Goal: Information Seeking & Learning: Find specific fact

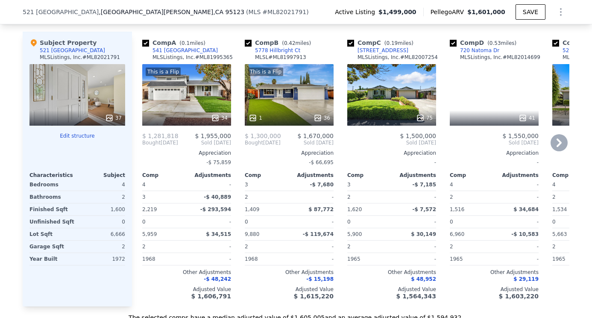
scroll to position [974, 0]
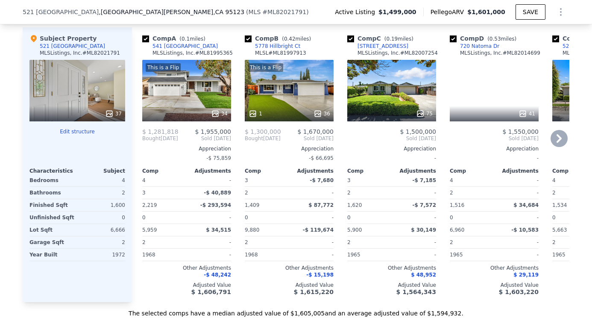
click at [288, 101] on div "This is a Flip 1 36" at bounding box center [289, 91] width 89 height 62
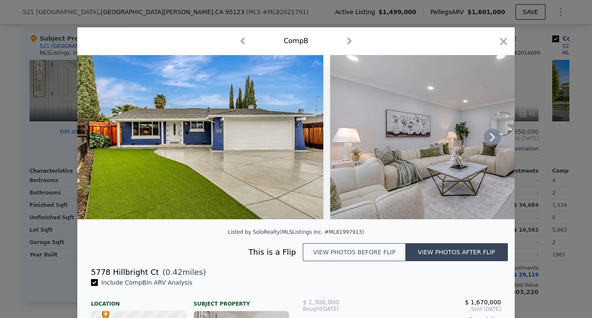
click at [285, 157] on img at bounding box center [200, 137] width 246 height 164
click at [494, 138] on icon at bounding box center [492, 137] width 5 height 9
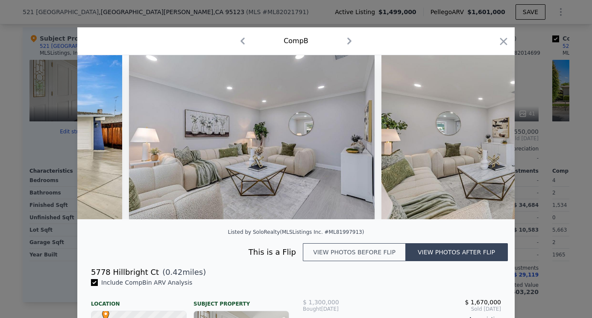
scroll to position [0, 205]
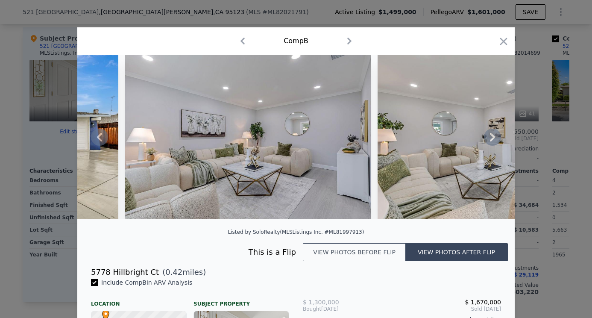
click at [494, 137] on div at bounding box center [296, 137] width 438 height 164
click at [491, 137] on icon at bounding box center [492, 137] width 17 height 17
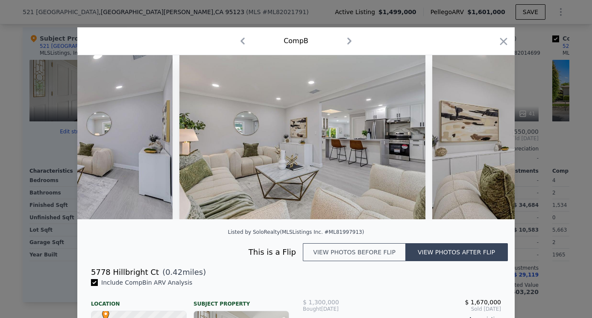
scroll to position [0, 410]
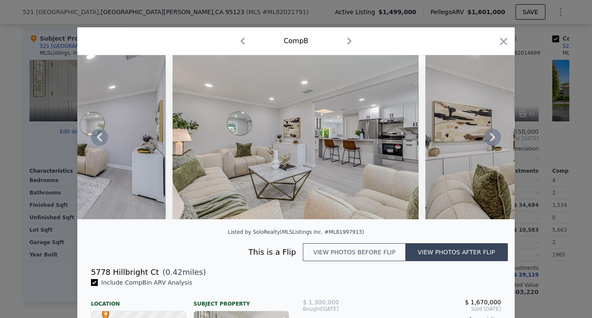
click at [491, 138] on icon at bounding box center [492, 137] width 17 height 17
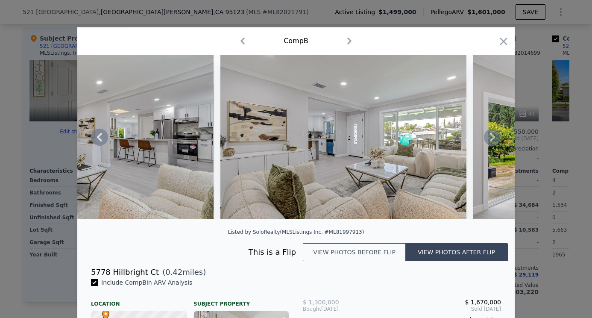
click at [491, 138] on icon at bounding box center [492, 137] width 17 height 17
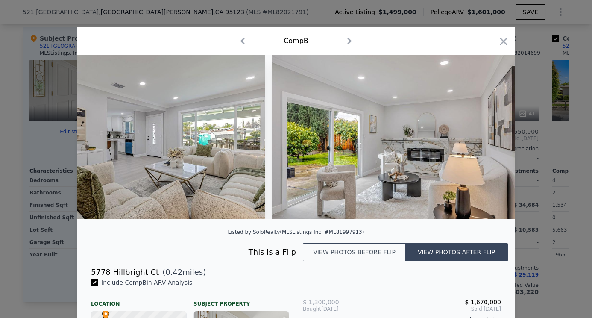
scroll to position [0, 821]
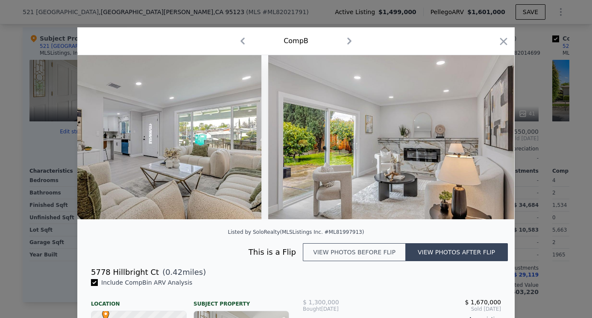
click at [491, 138] on div at bounding box center [296, 137] width 438 height 164
click at [490, 138] on icon at bounding box center [492, 137] width 17 height 17
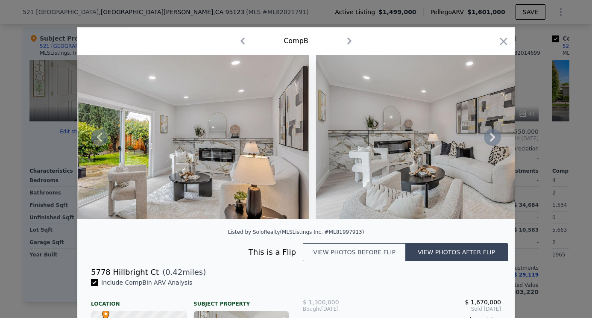
click at [490, 138] on icon at bounding box center [492, 137] width 17 height 17
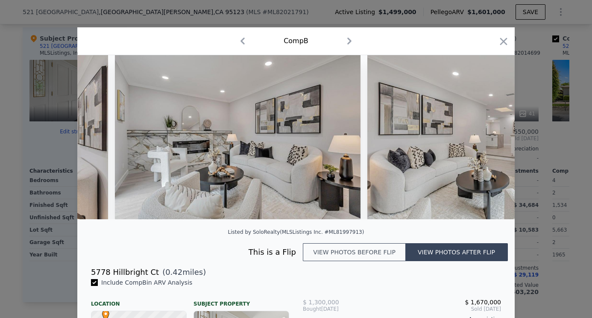
scroll to position [0, 1231]
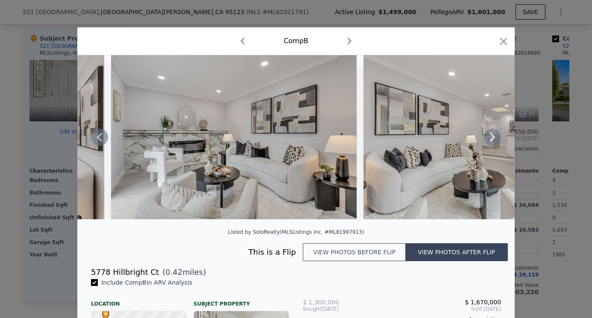
click at [490, 138] on div at bounding box center [296, 137] width 438 height 164
click at [490, 138] on icon at bounding box center [492, 137] width 17 height 17
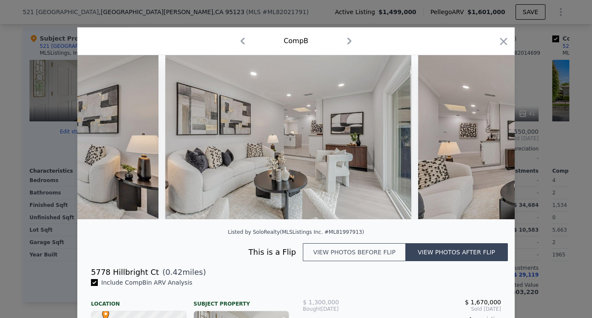
scroll to position [0, 1436]
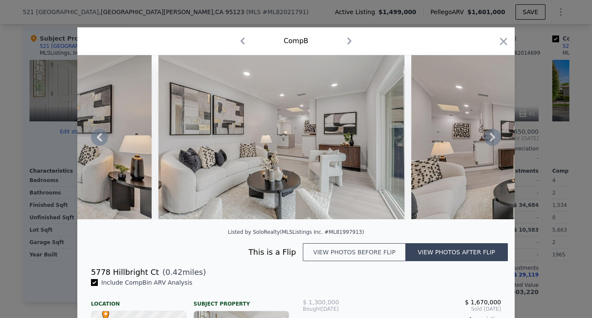
click at [490, 138] on icon at bounding box center [492, 137] width 17 height 17
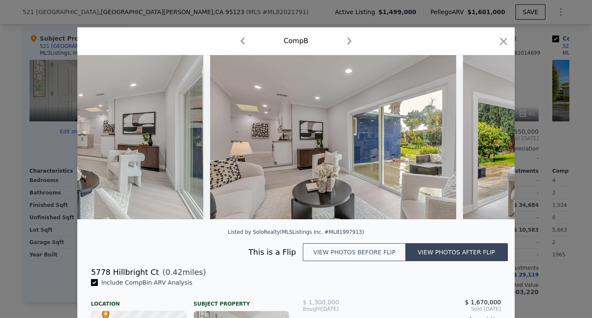
scroll to position [0, 1641]
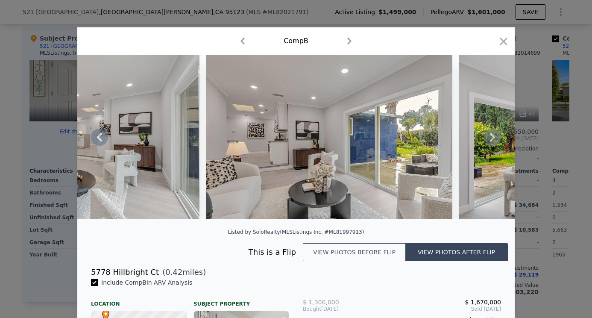
click at [490, 139] on div at bounding box center [296, 137] width 438 height 164
click at [492, 134] on icon at bounding box center [492, 137] width 5 height 9
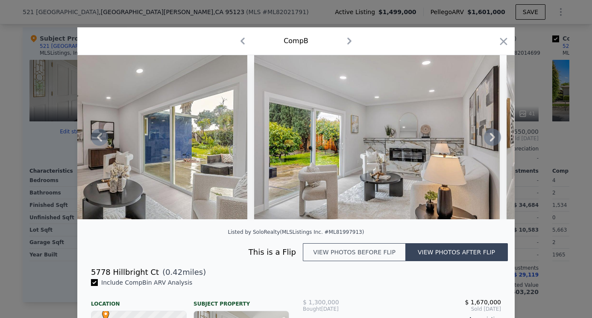
click at [492, 134] on icon at bounding box center [492, 137] width 5 height 9
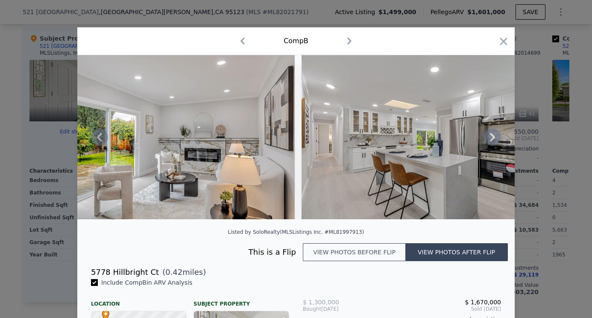
click at [492, 134] on icon at bounding box center [492, 137] width 5 height 9
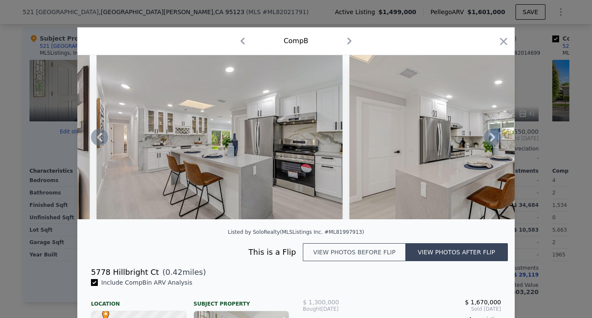
click at [492, 134] on icon at bounding box center [492, 137] width 5 height 9
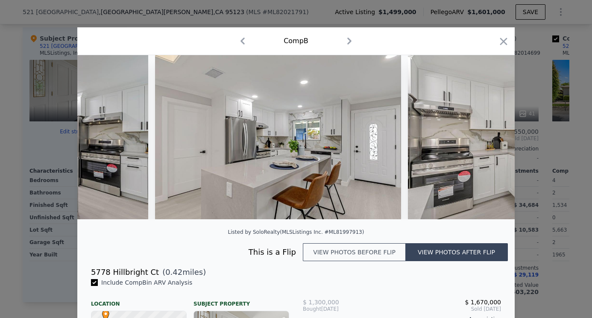
scroll to position [0, 2462]
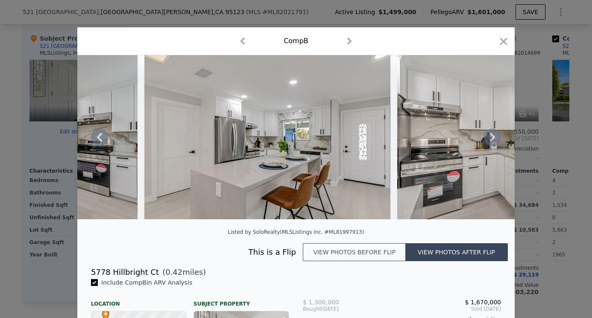
click at [492, 134] on icon at bounding box center [492, 137] width 5 height 9
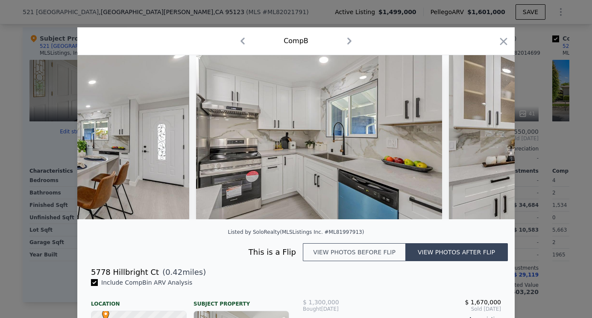
scroll to position [0, 2667]
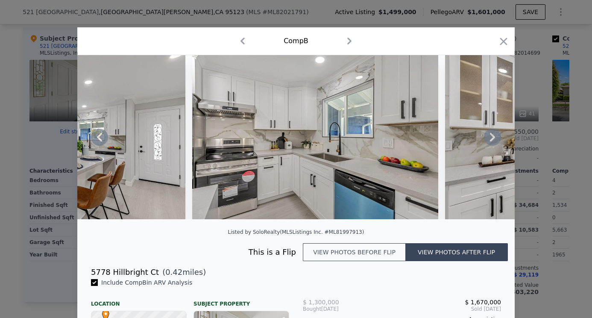
click at [492, 134] on icon at bounding box center [492, 137] width 5 height 9
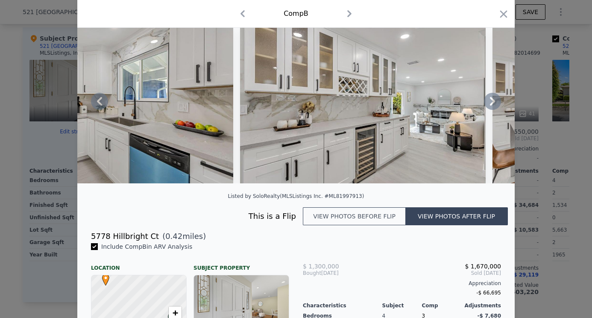
scroll to position [0, 0]
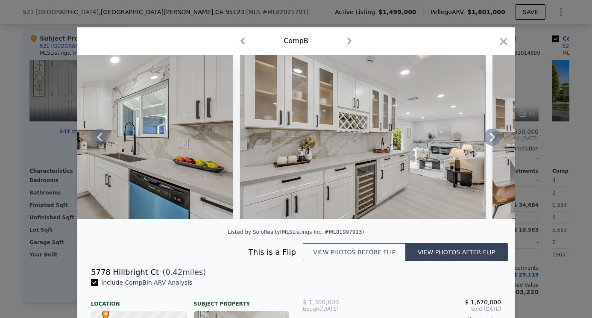
click at [499, 133] on icon at bounding box center [492, 137] width 17 height 17
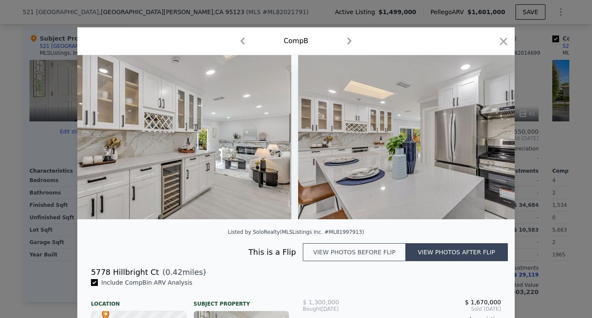
scroll to position [0, 3077]
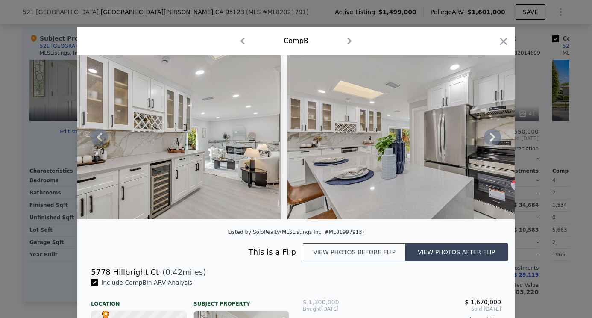
click at [498, 134] on div at bounding box center [296, 137] width 438 height 164
click at [494, 134] on icon at bounding box center [492, 137] width 17 height 17
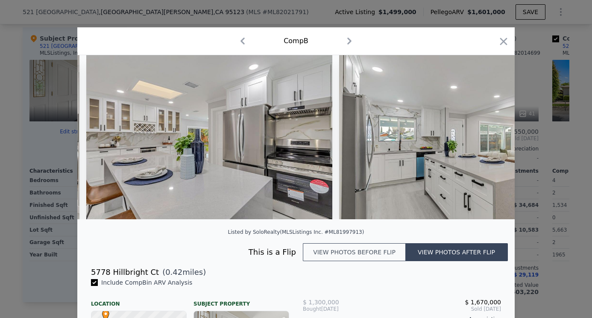
scroll to position [0, 3282]
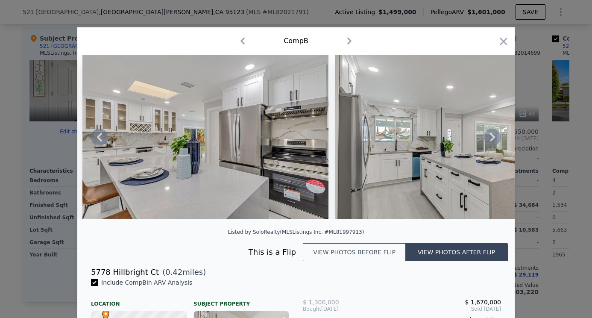
click at [494, 134] on icon at bounding box center [492, 137] width 17 height 17
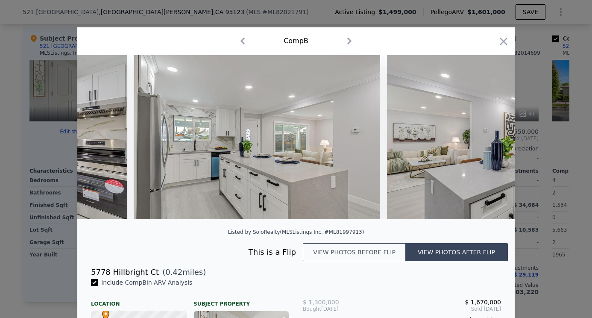
scroll to position [0, 3487]
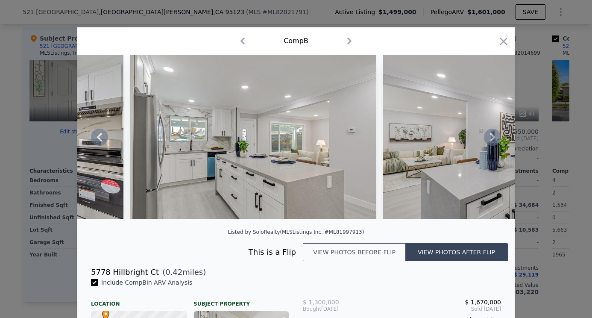
click at [494, 134] on icon at bounding box center [492, 137] width 17 height 17
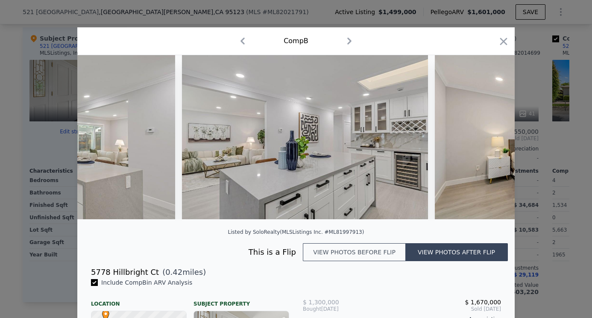
scroll to position [0, 3693]
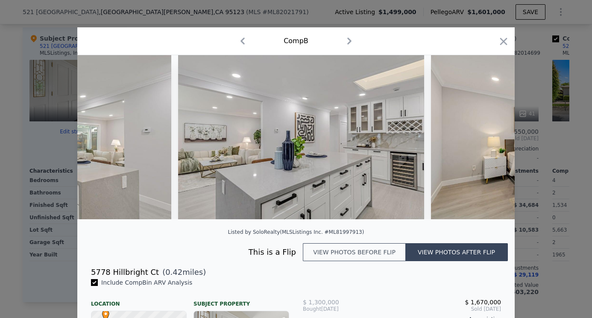
click at [494, 134] on div at bounding box center [296, 137] width 438 height 164
click at [494, 134] on icon at bounding box center [492, 137] width 17 height 17
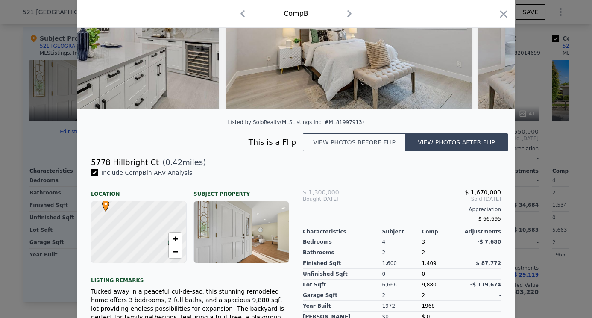
scroll to position [0, 0]
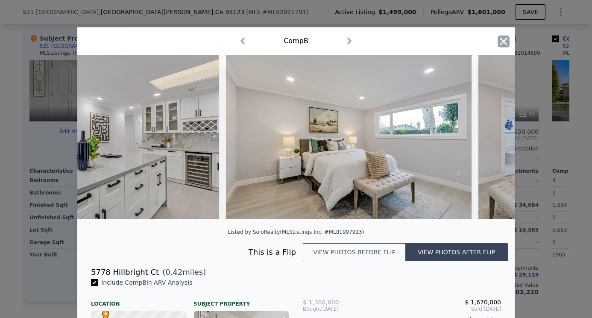
click at [503, 41] on icon "button" at bounding box center [503, 41] width 7 height 7
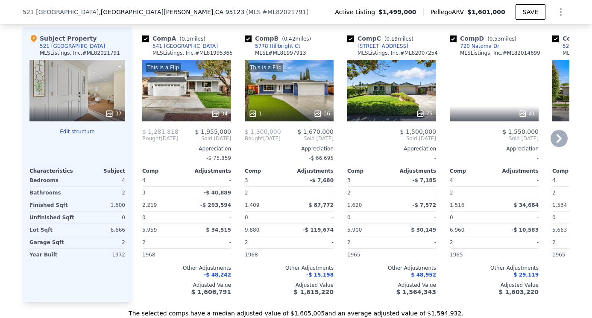
click at [198, 88] on div "This is a Flip 34" at bounding box center [186, 91] width 89 height 62
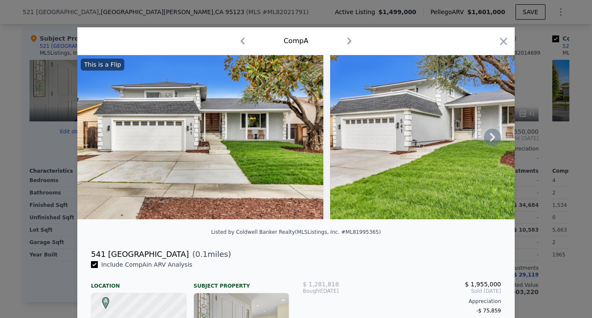
click at [496, 135] on icon at bounding box center [492, 137] width 17 height 17
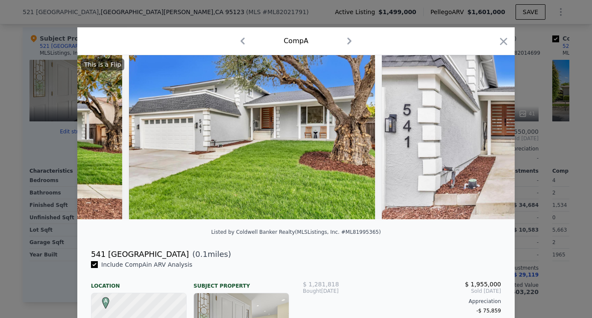
scroll to position [0, 205]
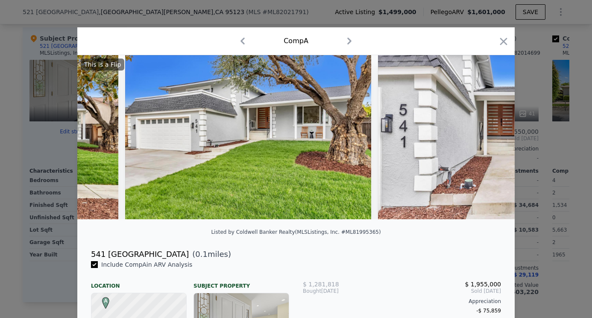
click at [496, 135] on img at bounding box center [501, 137] width 246 height 164
click at [493, 136] on icon at bounding box center [492, 137] width 5 height 9
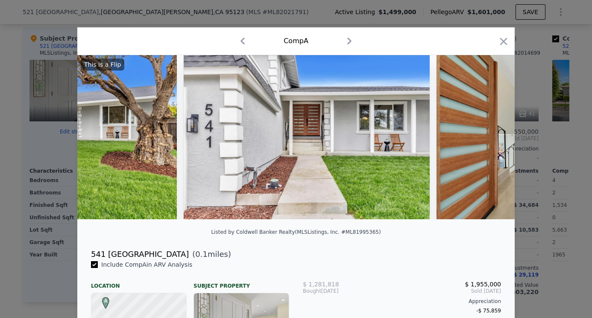
scroll to position [0, 410]
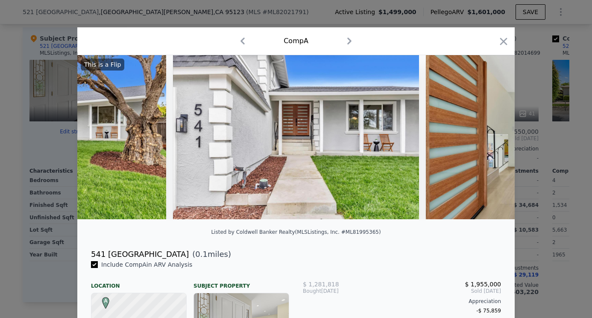
click at [493, 136] on div "This is a Flip" at bounding box center [296, 137] width 438 height 164
click at [493, 136] on icon at bounding box center [492, 137] width 5 height 9
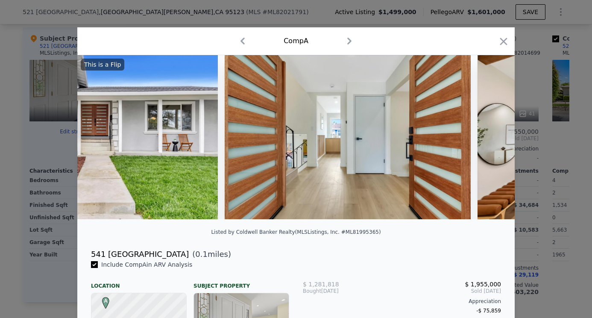
scroll to position [0, 615]
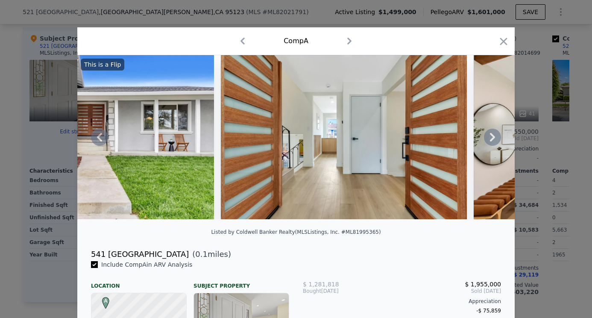
click at [493, 136] on div "This is a Flip" at bounding box center [296, 137] width 438 height 164
click at [493, 136] on icon at bounding box center [492, 137] width 5 height 9
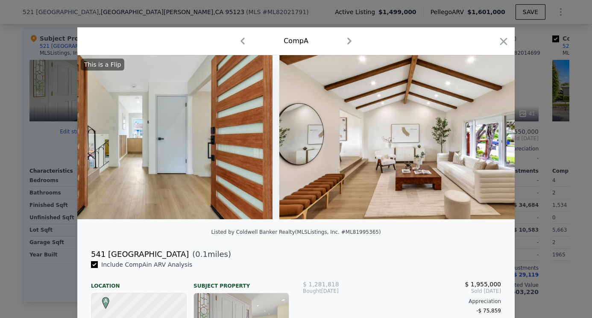
scroll to position [0, 821]
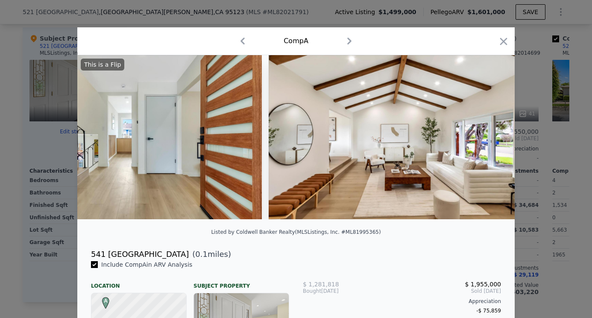
click at [493, 136] on div "This is a Flip" at bounding box center [296, 137] width 438 height 164
click at [493, 137] on icon at bounding box center [492, 137] width 5 height 9
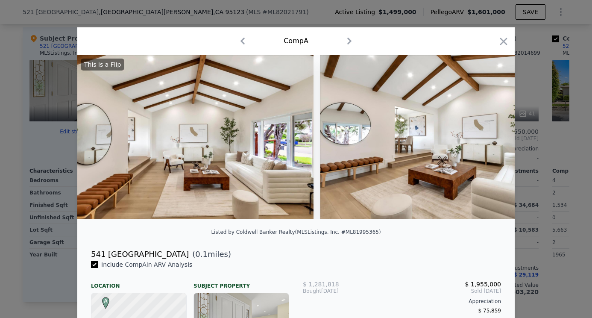
scroll to position [0, 1026]
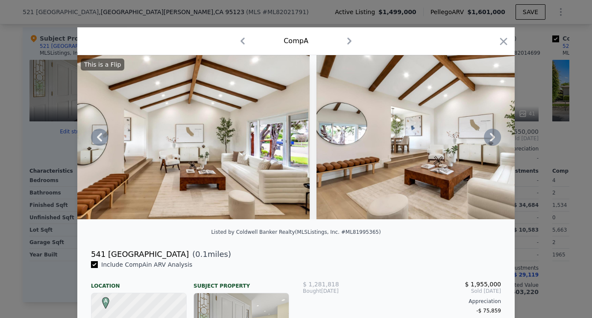
click at [493, 137] on div "This is a Flip" at bounding box center [296, 137] width 438 height 164
click at [493, 137] on icon at bounding box center [492, 137] width 5 height 9
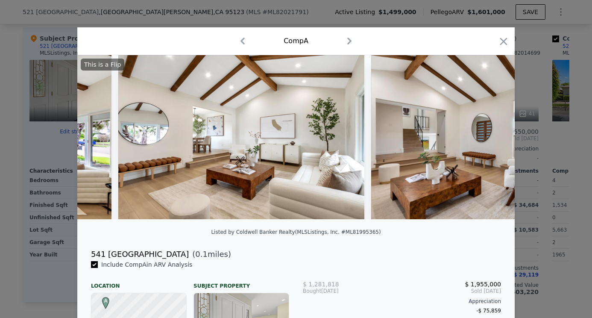
scroll to position [0, 1231]
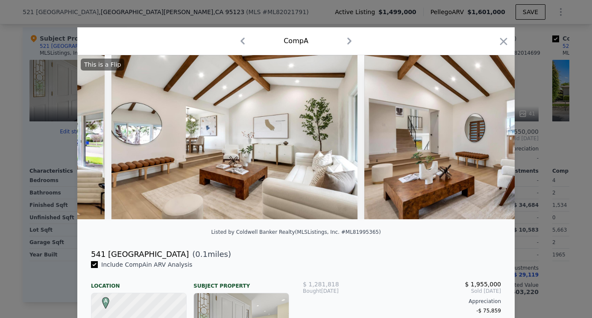
click at [493, 138] on div "This is a Flip" at bounding box center [296, 137] width 438 height 164
click at [493, 138] on icon at bounding box center [492, 137] width 5 height 9
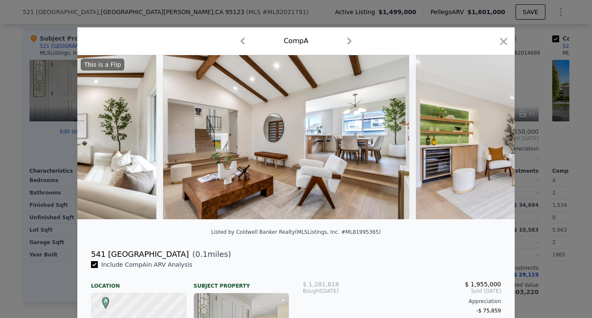
scroll to position [0, 1436]
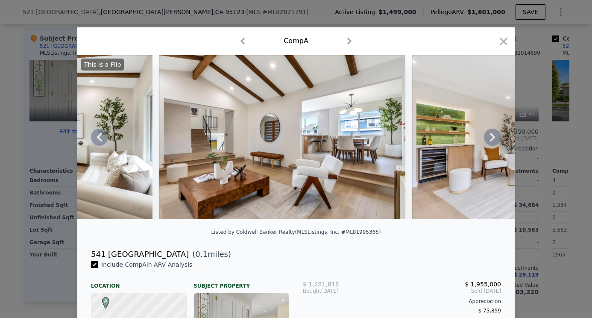
click at [493, 138] on div "This is a Flip" at bounding box center [296, 137] width 438 height 164
click at [493, 138] on icon at bounding box center [492, 137] width 5 height 9
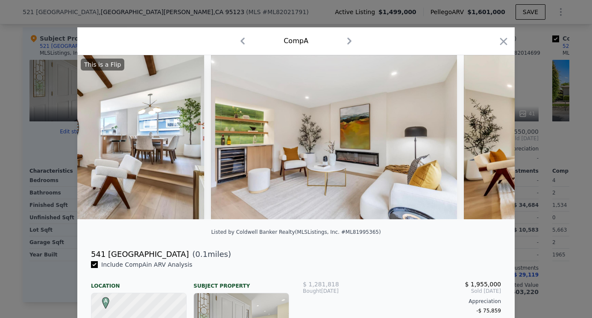
scroll to position [0, 1641]
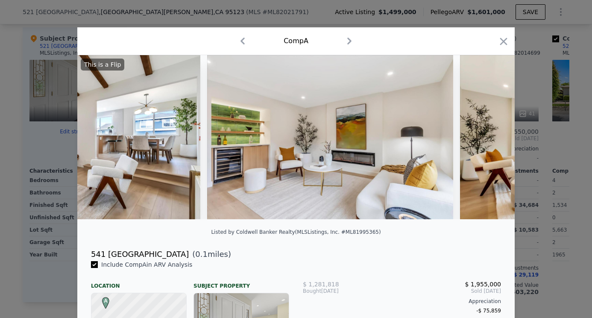
click at [493, 139] on div "This is a Flip" at bounding box center [296, 137] width 438 height 164
click at [493, 139] on icon at bounding box center [492, 137] width 5 height 9
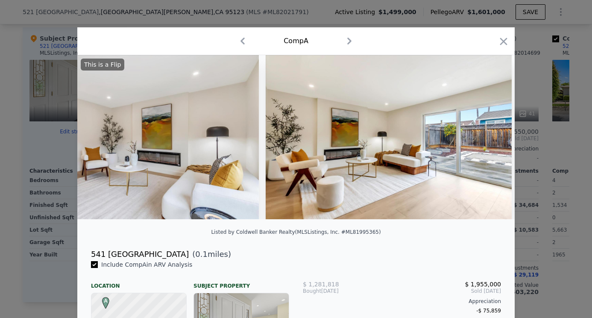
scroll to position [0, 1846]
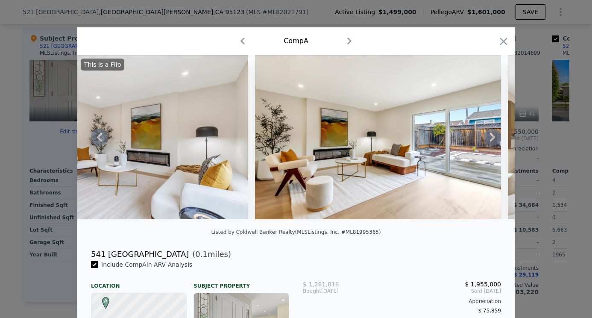
click at [493, 139] on div "This is a Flip" at bounding box center [296, 137] width 438 height 164
click at [493, 140] on icon at bounding box center [492, 137] width 17 height 17
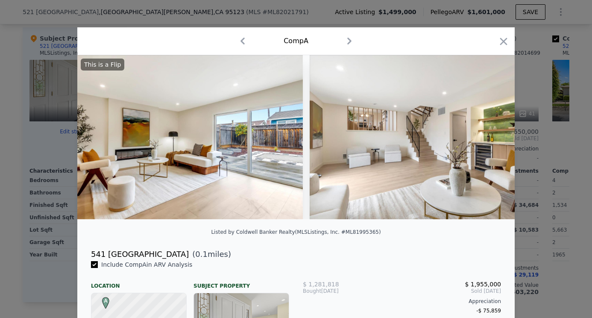
scroll to position [0, 2051]
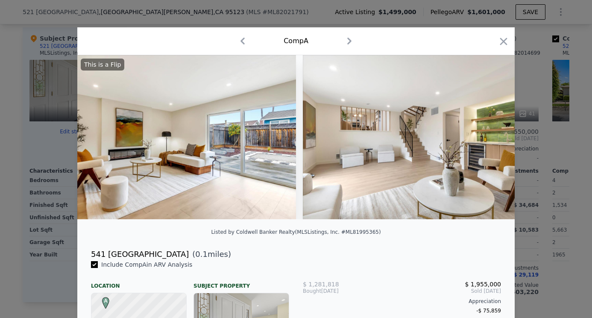
click at [493, 141] on div "This is a Flip" at bounding box center [296, 137] width 438 height 164
click at [493, 141] on icon at bounding box center [492, 137] width 17 height 17
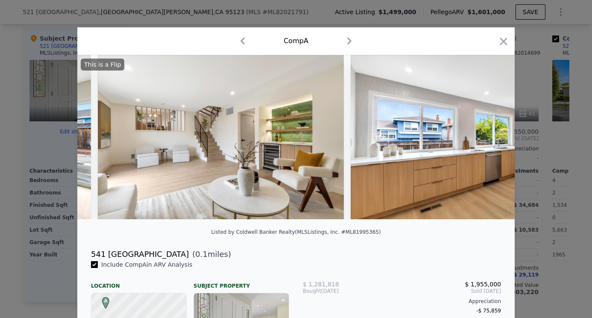
click at [493, 141] on div "This is a Flip" at bounding box center [296, 137] width 438 height 164
click at [493, 142] on icon at bounding box center [492, 137] width 17 height 17
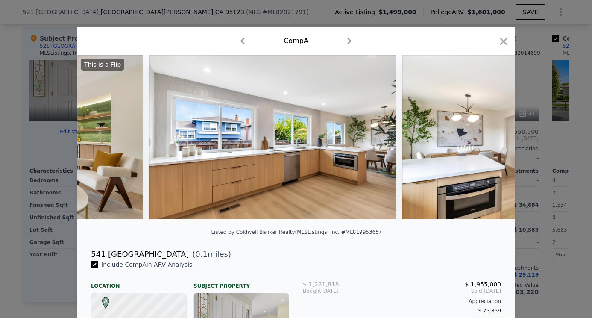
scroll to position [0, 2462]
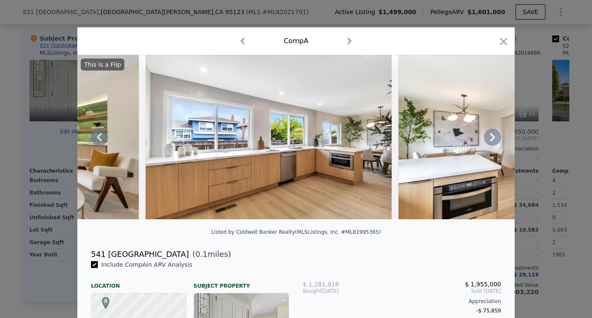
click at [493, 143] on div "This is a Flip" at bounding box center [296, 137] width 438 height 164
click at [493, 144] on icon at bounding box center [492, 137] width 17 height 17
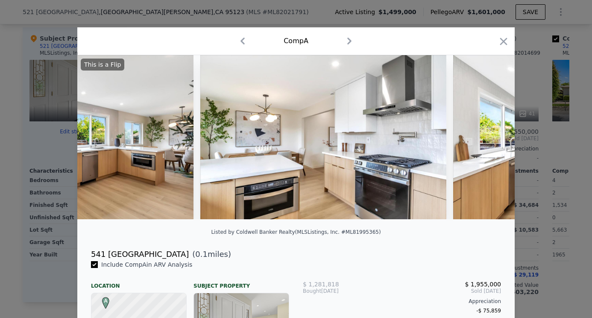
scroll to position [0, 2667]
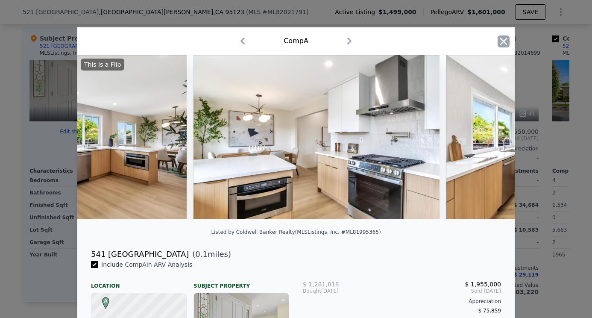
click at [504, 47] on icon "button" at bounding box center [504, 41] width 12 height 12
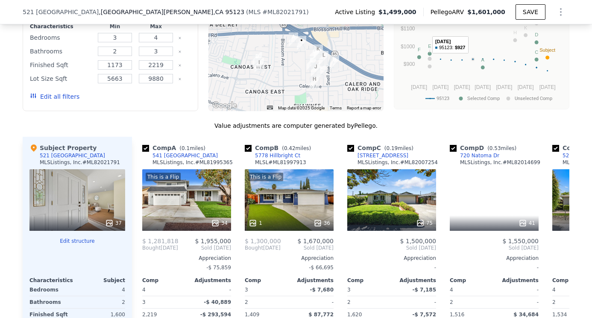
scroll to position [912, 0]
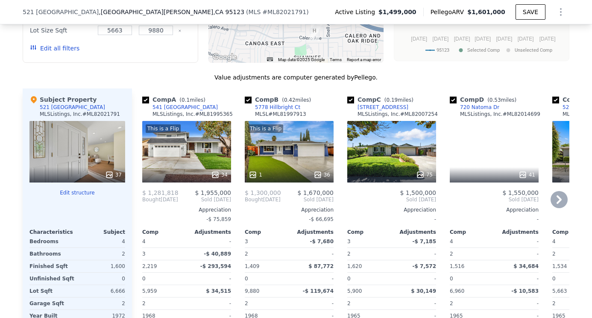
click at [563, 194] on icon at bounding box center [559, 199] width 17 height 17
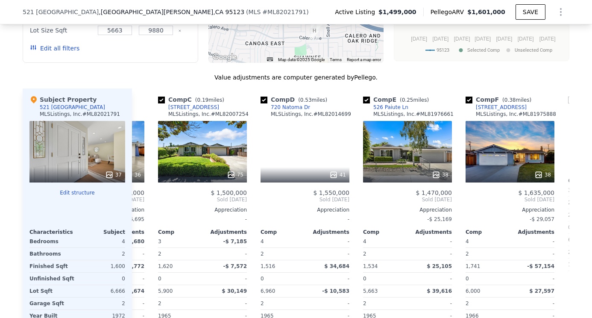
scroll to position [0, 205]
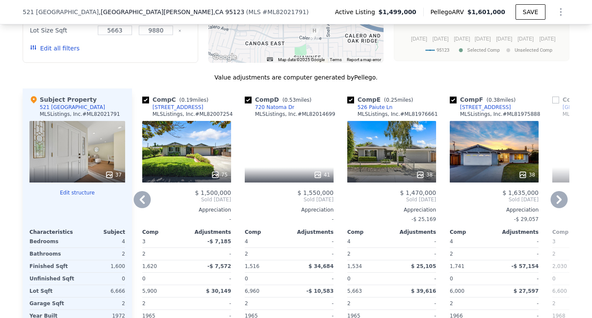
click at [299, 156] on div "41" at bounding box center [289, 152] width 89 height 62
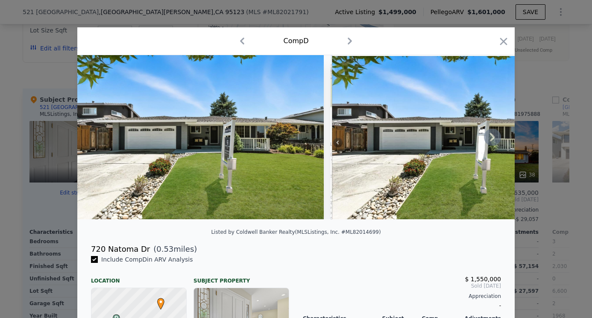
click at [275, 152] on img at bounding box center [200, 137] width 247 height 164
click at [487, 138] on icon at bounding box center [492, 137] width 17 height 17
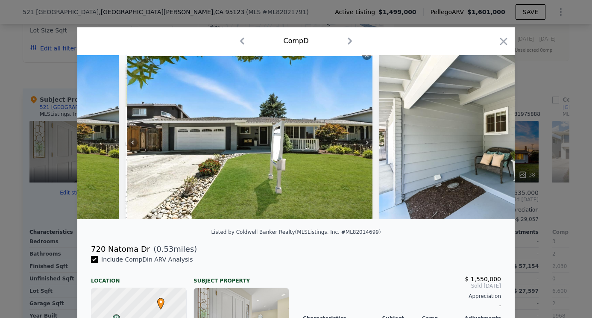
click at [487, 138] on img at bounding box center [503, 137] width 247 height 164
click at [487, 138] on icon at bounding box center [492, 137] width 17 height 17
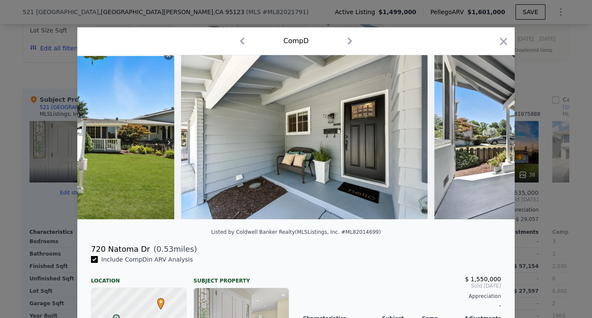
scroll to position [0, 410]
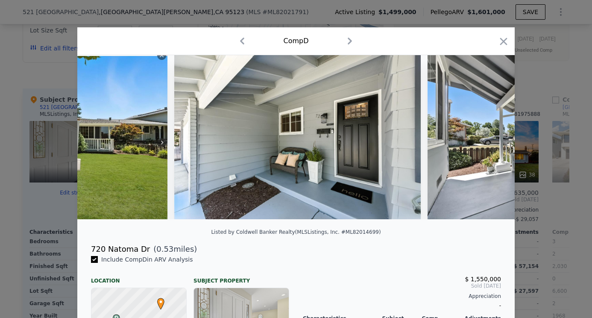
click at [487, 138] on img at bounding box center [551, 137] width 247 height 164
click at [487, 138] on icon at bounding box center [492, 137] width 17 height 17
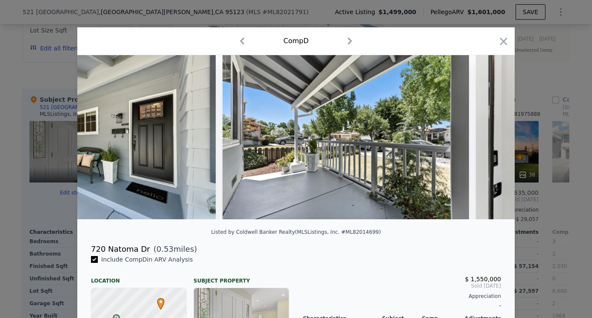
click at [487, 138] on div at bounding box center [296, 137] width 438 height 164
click at [487, 138] on icon at bounding box center [492, 137] width 17 height 17
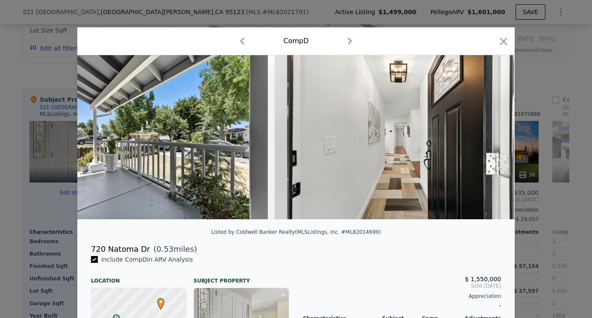
scroll to position [0, 821]
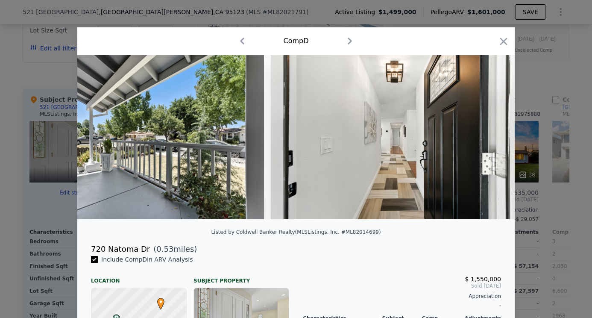
click at [487, 139] on img at bounding box center [394, 137] width 247 height 164
click at [487, 140] on icon at bounding box center [492, 137] width 17 height 17
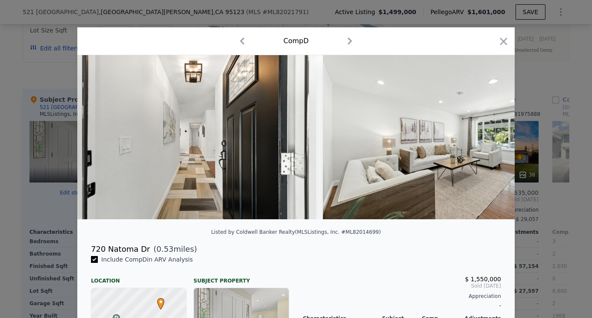
scroll to position [0, 1026]
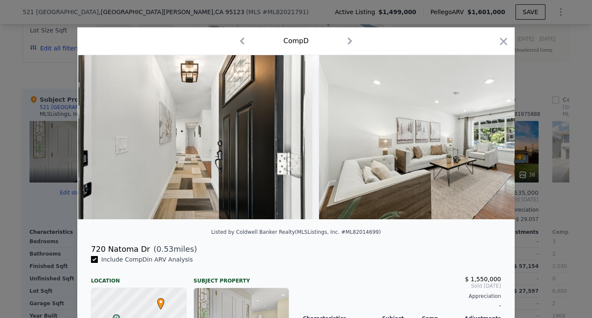
click at [487, 141] on div at bounding box center [296, 137] width 438 height 164
click at [488, 141] on icon at bounding box center [492, 137] width 17 height 17
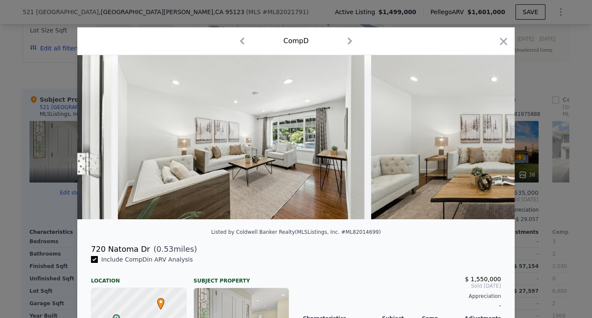
scroll to position [0, 1231]
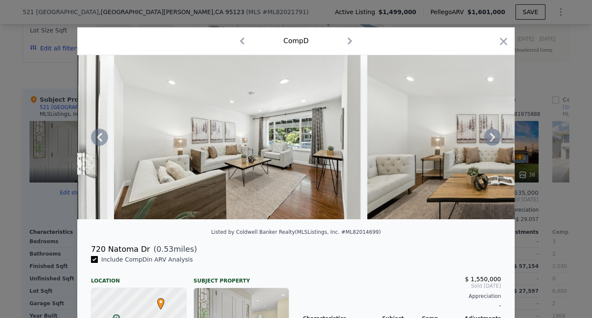
click at [488, 142] on div at bounding box center [296, 137] width 438 height 164
click at [489, 138] on icon at bounding box center [492, 137] width 17 height 17
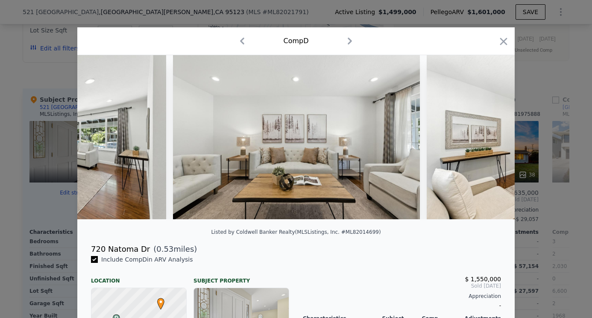
scroll to position [0, 1436]
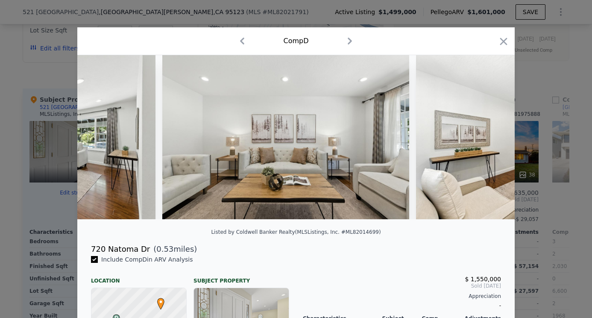
click at [489, 138] on div at bounding box center [296, 137] width 438 height 164
click at [489, 137] on icon at bounding box center [492, 137] width 17 height 17
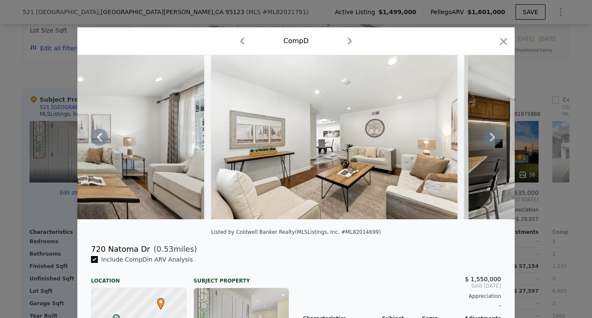
click at [485, 135] on icon at bounding box center [492, 137] width 17 height 17
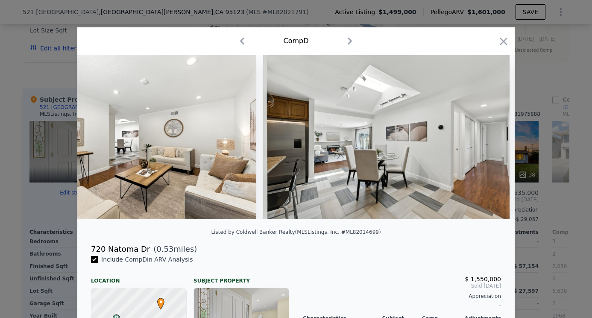
scroll to position [0, 1846]
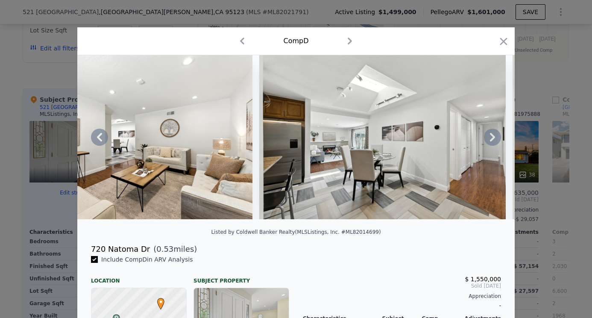
click at [485, 135] on icon at bounding box center [492, 137] width 17 height 17
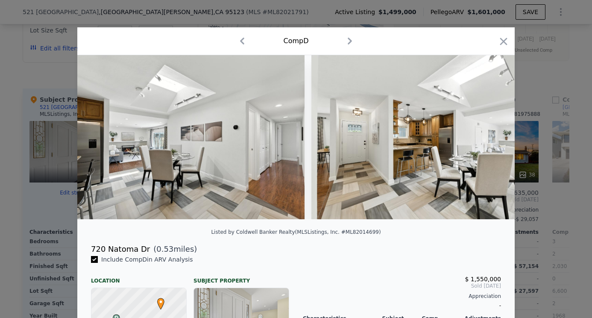
scroll to position [0, 2051]
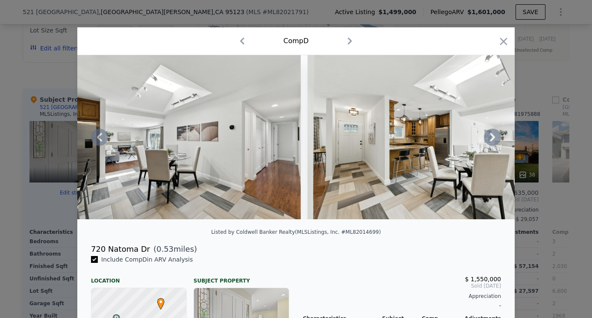
click at [485, 135] on div at bounding box center [296, 137] width 438 height 164
click at [485, 136] on icon at bounding box center [492, 137] width 17 height 17
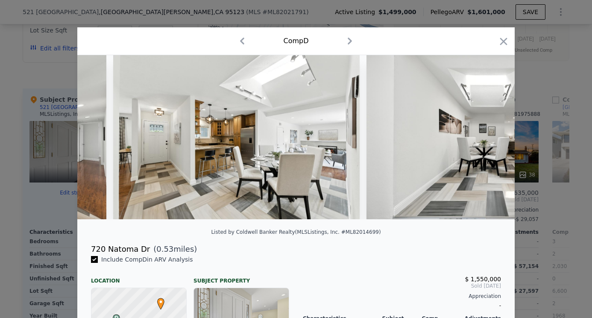
scroll to position [0, 2257]
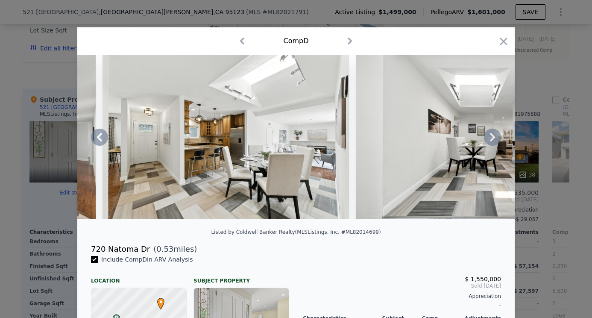
click at [483, 135] on img at bounding box center [479, 137] width 247 height 164
click at [502, 36] on icon "button" at bounding box center [504, 41] width 12 height 12
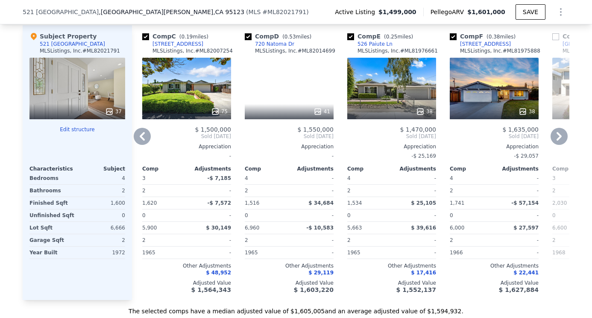
scroll to position [939, 0]
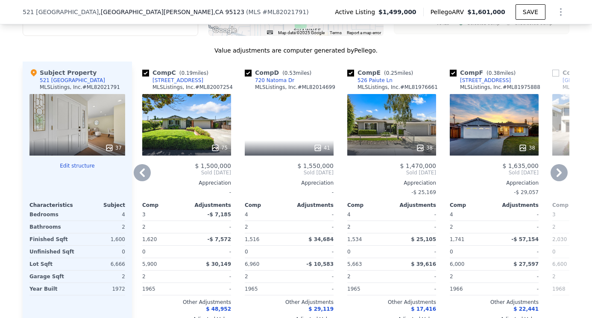
click at [562, 169] on icon at bounding box center [559, 172] width 17 height 17
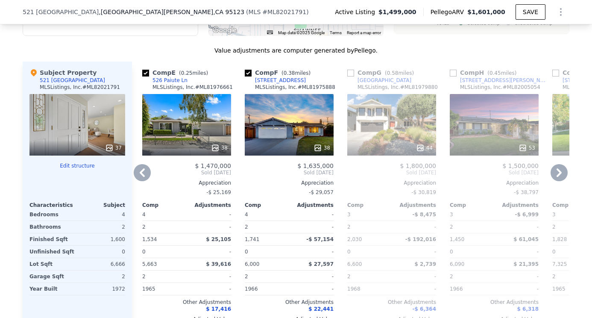
click at [562, 169] on icon at bounding box center [559, 172] width 17 height 17
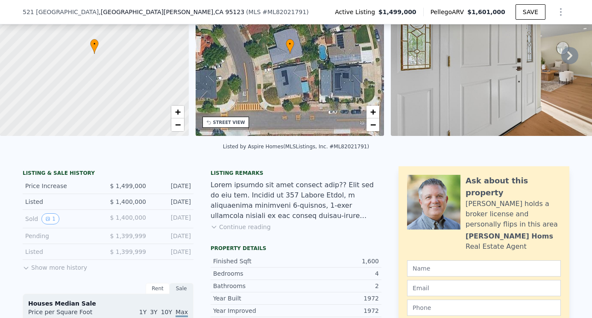
scroll to position [75, 0]
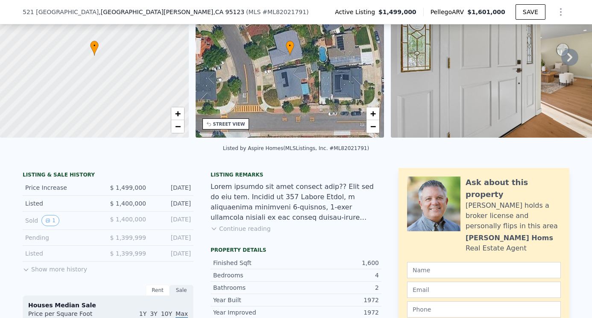
click at [55, 268] on button "Show more history" at bounding box center [55, 268] width 65 height 12
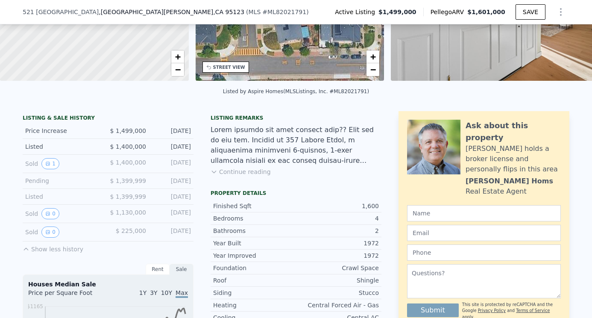
scroll to position [133, 0]
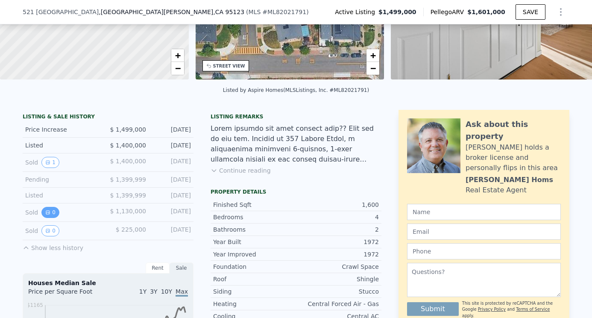
click at [49, 217] on button "0" at bounding box center [50, 212] width 18 height 11
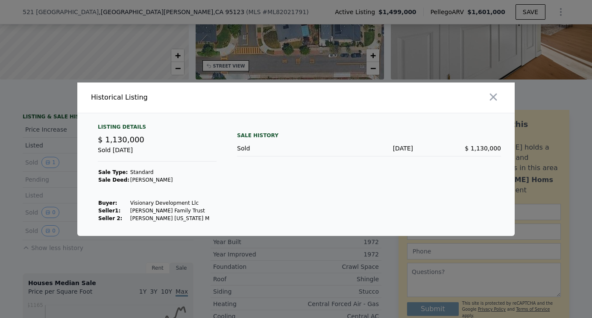
click at [102, 257] on div at bounding box center [296, 159] width 592 height 318
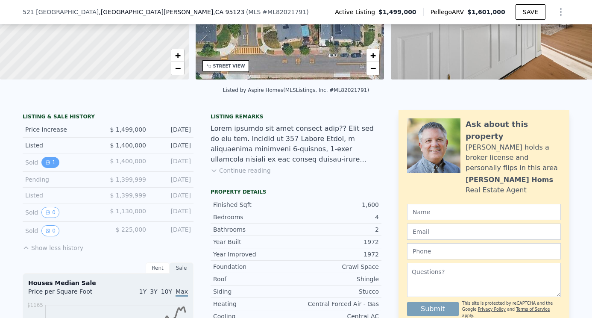
click at [51, 160] on button "1" at bounding box center [50, 162] width 18 height 11
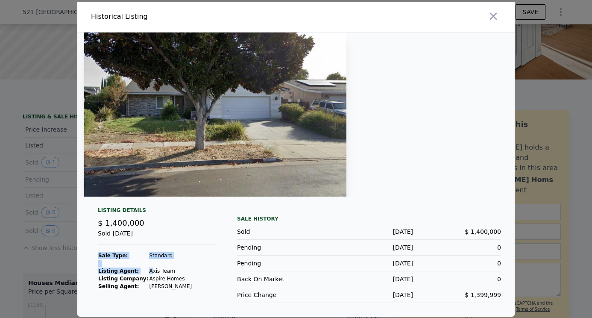
drag, startPoint x: 183, startPoint y: 277, endPoint x: 151, endPoint y: 270, distance: 33.0
click at [151, 270] on div "Listing Details $ 1,400,000 Sold [DATE] Sale Type: Standard Listing Agent: Axis…" at bounding box center [157, 255] width 132 height 96
click at [151, 270] on td "Axis Team" at bounding box center [171, 271] width 44 height 8
click at [66, 259] on div at bounding box center [296, 159] width 592 height 318
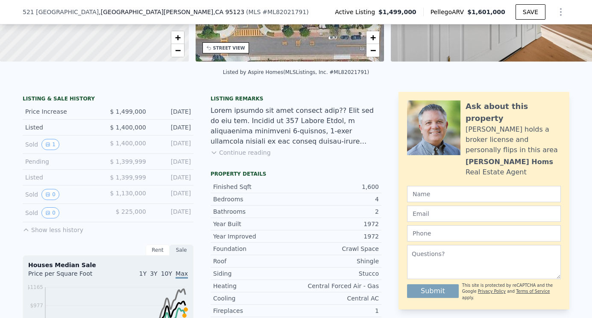
scroll to position [155, 0]
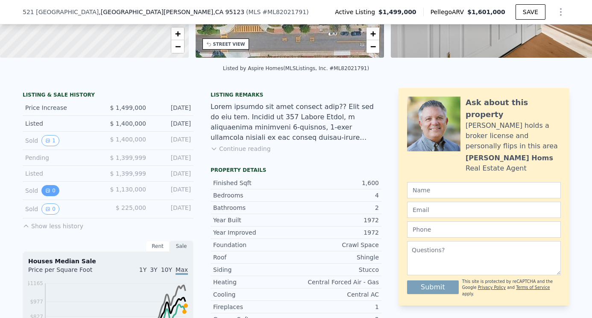
click at [50, 189] on button "0" at bounding box center [50, 190] width 18 height 11
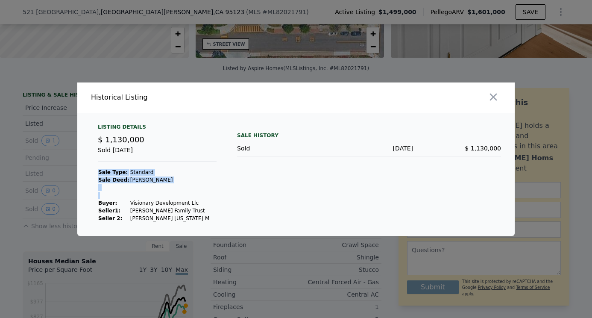
drag, startPoint x: 195, startPoint y: 203, endPoint x: 132, endPoint y: 195, distance: 63.3
click at [132, 195] on div "Listing Details $ 1,130,000 Sold [DATE] Sale Type: Standard Sale Deed: Grant De…" at bounding box center [157, 173] width 132 height 99
click at [132, 195] on td at bounding box center [170, 195] width 80 height 8
drag, startPoint x: 126, startPoint y: 200, endPoint x: 190, endPoint y: 200, distance: 63.7
click at [190, 200] on td "Visionary Development Llc" at bounding box center [170, 203] width 80 height 8
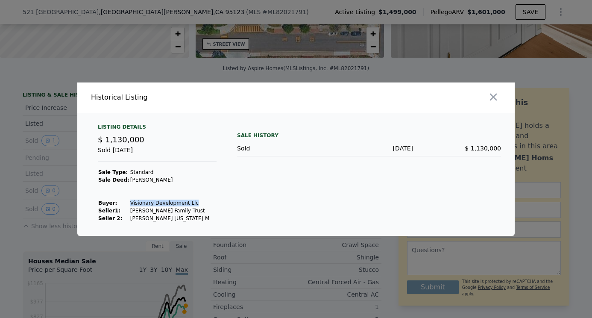
copy td "Visionary Development Llc"
click at [495, 100] on icon "button" at bounding box center [494, 97] width 12 height 12
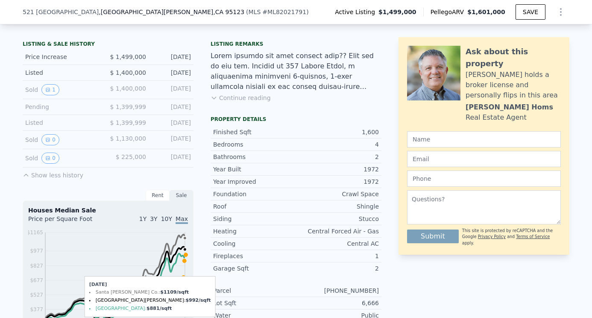
scroll to position [200, 0]
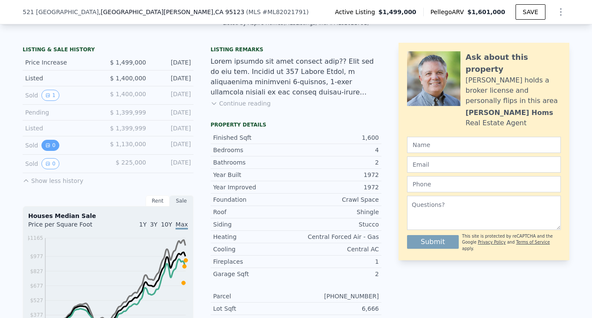
click at [47, 143] on icon "View historical data" at bounding box center [47, 145] width 5 height 5
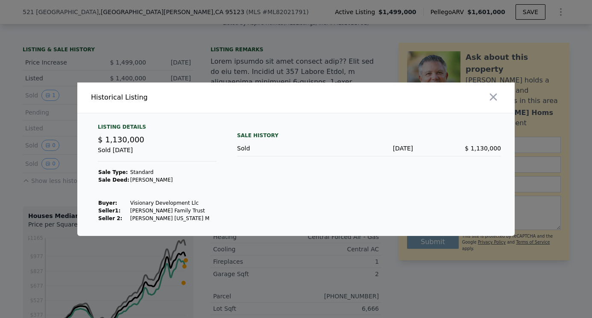
click at [32, 169] on div at bounding box center [296, 159] width 592 height 318
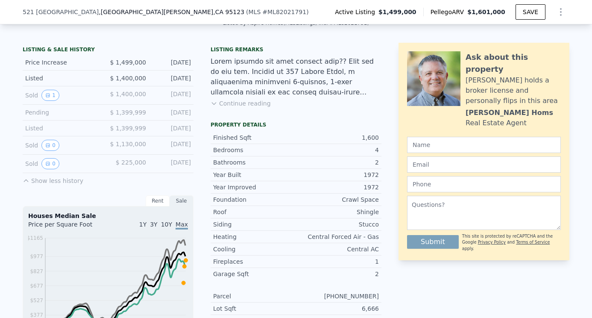
click at [49, 88] on div "Sold 1 $ 1,400,000 [DATE]" at bounding box center [108, 95] width 171 height 18
click at [49, 93] on icon "View historical data" at bounding box center [47, 95] width 5 height 5
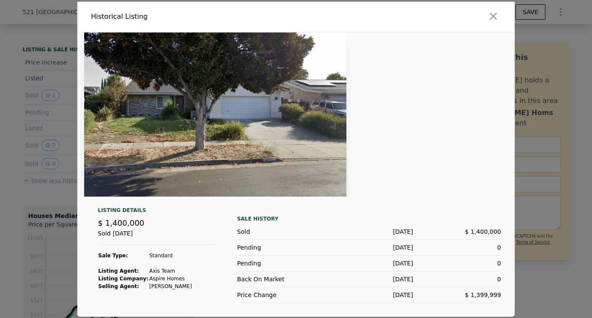
click at [46, 208] on div at bounding box center [296, 159] width 592 height 318
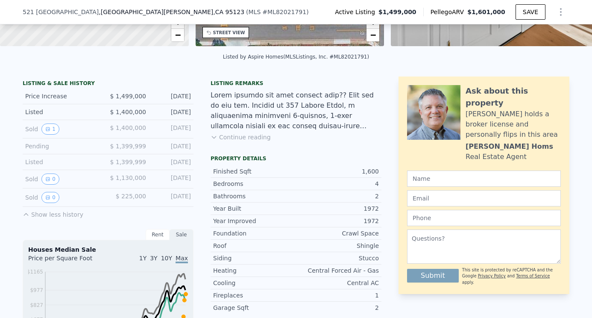
scroll to position [353, 0]
